Goal: Task Accomplishment & Management: Manage account settings

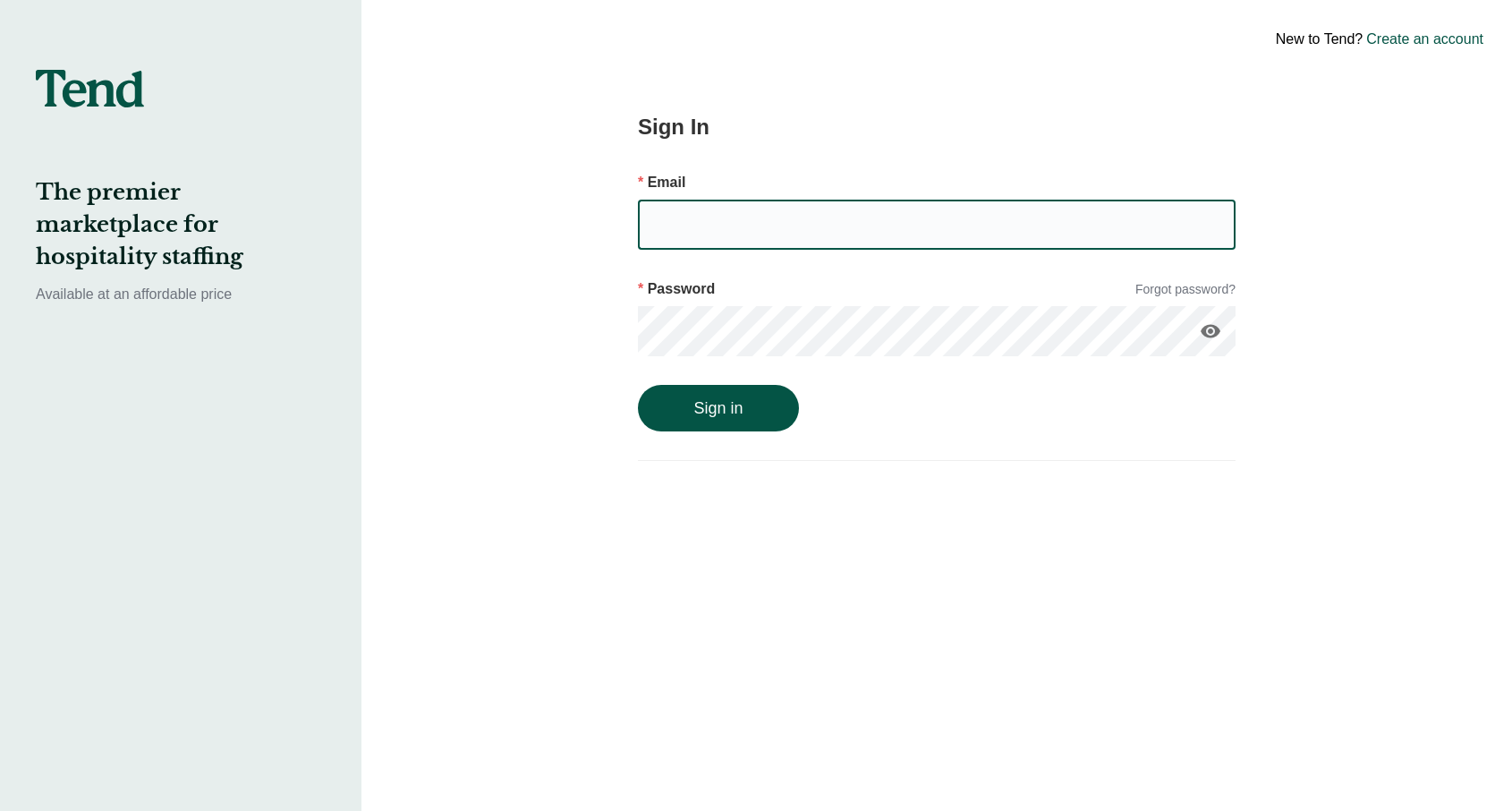
click at [758, 205] on input "email" at bounding box center [937, 225] width 598 height 50
type input "[EMAIL_ADDRESS][DOMAIN_NAME]"
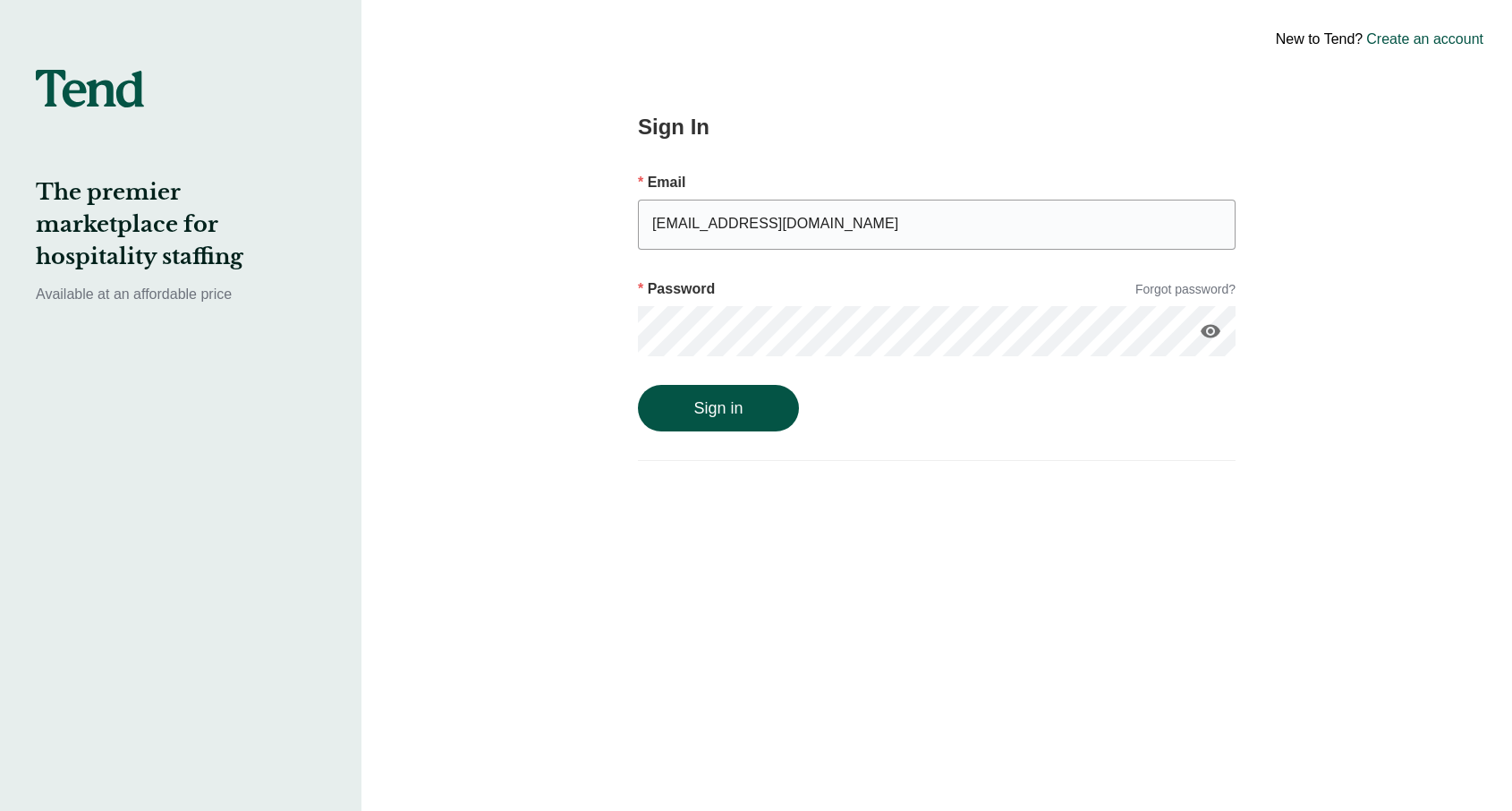
click at [638, 385] on button "Sign in" at bounding box center [719, 408] width 161 height 47
click at [572, 328] on div "Sign In Email [EMAIL_ADDRESS][DOMAIN_NAME] Password Forgot password? visibility…" at bounding box center [938, 405] width 734 height 811
click at [638, 404] on button "Sign in" at bounding box center [719, 427] width 161 height 47
click at [563, 312] on div "New to Tend? Create an account Sign In Email [EMAIL_ADDRESS][DOMAIN_NAME] Passw…" at bounding box center [937, 405] width 1151 height 811
click at [638, 404] on button "Sign in" at bounding box center [719, 427] width 161 height 47
